Goal: Task Accomplishment & Management: Use online tool/utility

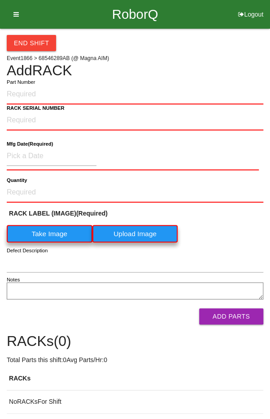
click at [13, 16] on icon at bounding box center [13, 14] width 11 height 29
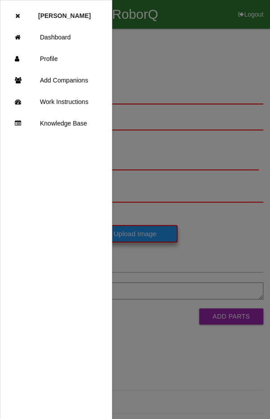
click at [64, 35] on link "Dashboard" at bounding box center [55, 36] width 111 height 21
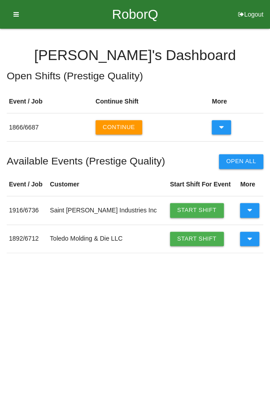
click at [249, 236] on button at bounding box center [249, 238] width 19 height 14
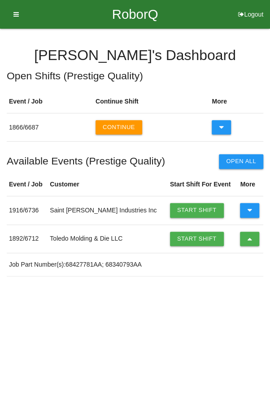
click at [181, 238] on link "Start Shift" at bounding box center [197, 238] width 54 height 14
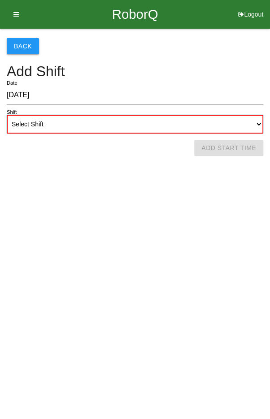
click at [143, 125] on select "Select Shift 1st Shift 2nd Shift 3rd Shift 4th Shift" at bounding box center [135, 124] width 256 height 19
select select "2"
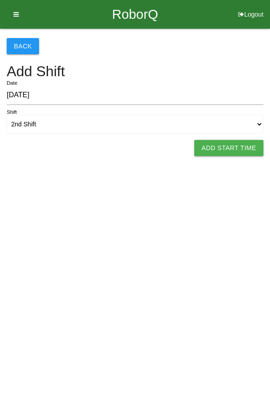
click at [231, 150] on button "Add Start Time" at bounding box center [228, 148] width 69 height 16
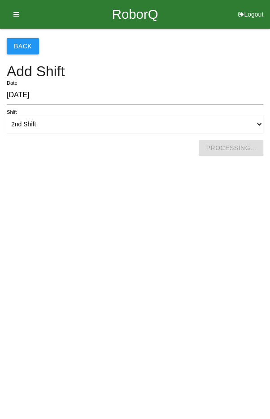
select select "3"
select select "26"
select select "2"
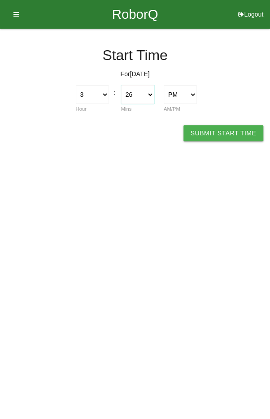
click at [145, 95] on select "00 01 02 03 04 05 06 07 08 09 10 11 12 13 14 15 16 17 18 19 20 21 22 23 24 25 2…" at bounding box center [137, 94] width 33 height 19
select select "30"
click at [233, 132] on button "Submit Start Time" at bounding box center [223, 133] width 80 height 16
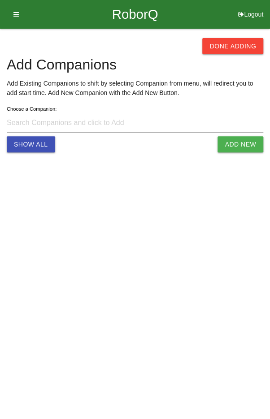
click at [241, 44] on button "Done Adding" at bounding box center [232, 46] width 61 height 16
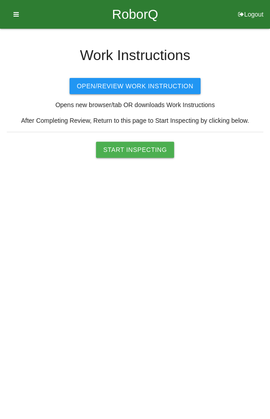
click at [138, 148] on button "Start Inspecting" at bounding box center [135, 149] width 78 height 16
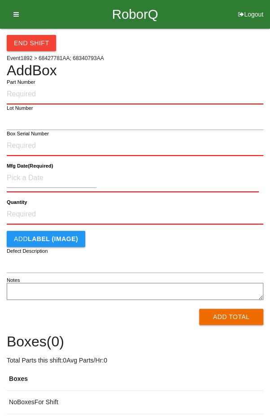
click at [217, 51] on div "End Shift Event 1892 > 68427781AA; 68340793AA Add Box Part Number Lot Number Bo…" at bounding box center [135, 221] width 256 height 385
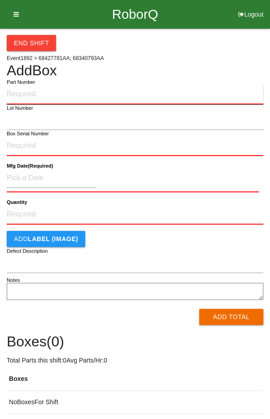
click at [76, 97] on input "Part Number" at bounding box center [135, 95] width 256 height 20
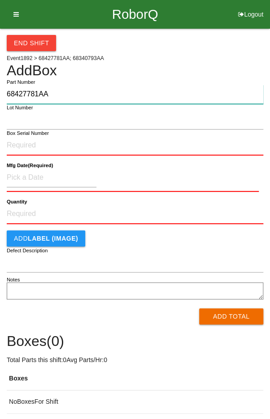
type input "68427781AA"
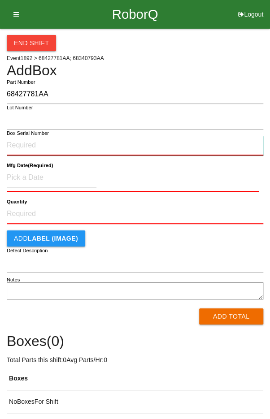
click at [166, 147] on input "Box Serial Number" at bounding box center [135, 146] width 256 height 20
type input "SDW10101171"
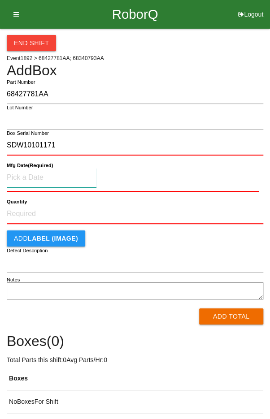
click at [31, 173] on input at bounding box center [52, 177] width 90 height 19
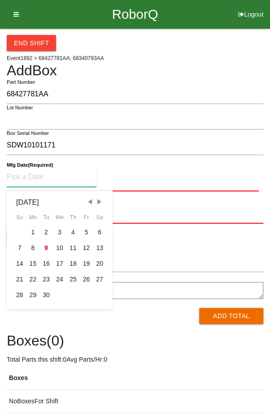
click at [89, 199] on span "Previous Month" at bounding box center [90, 201] width 8 height 8
click at [87, 201] on span "Previous Month" at bounding box center [90, 201] width 8 height 8
click at [88, 201] on span "Previous Month" at bounding box center [90, 201] width 8 height 8
click at [74, 228] on div "5" at bounding box center [72, 232] width 13 height 16
type input "[DATE]"
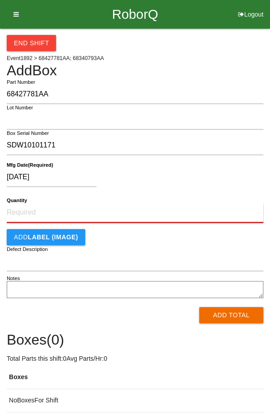
click at [147, 210] on input "Quantity" at bounding box center [135, 213] width 256 height 20
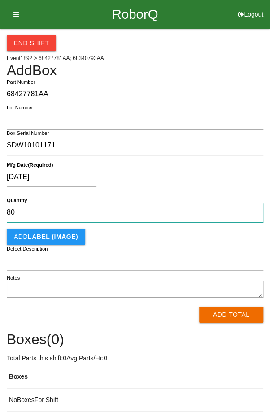
type input "80"
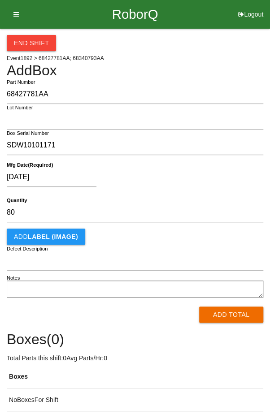
click at [214, 177] on div "[DATE]" at bounding box center [133, 178] width 252 height 23
click at [239, 316] on button "Add Total" at bounding box center [231, 314] width 64 height 16
